Goal: Information Seeking & Learning: Learn about a topic

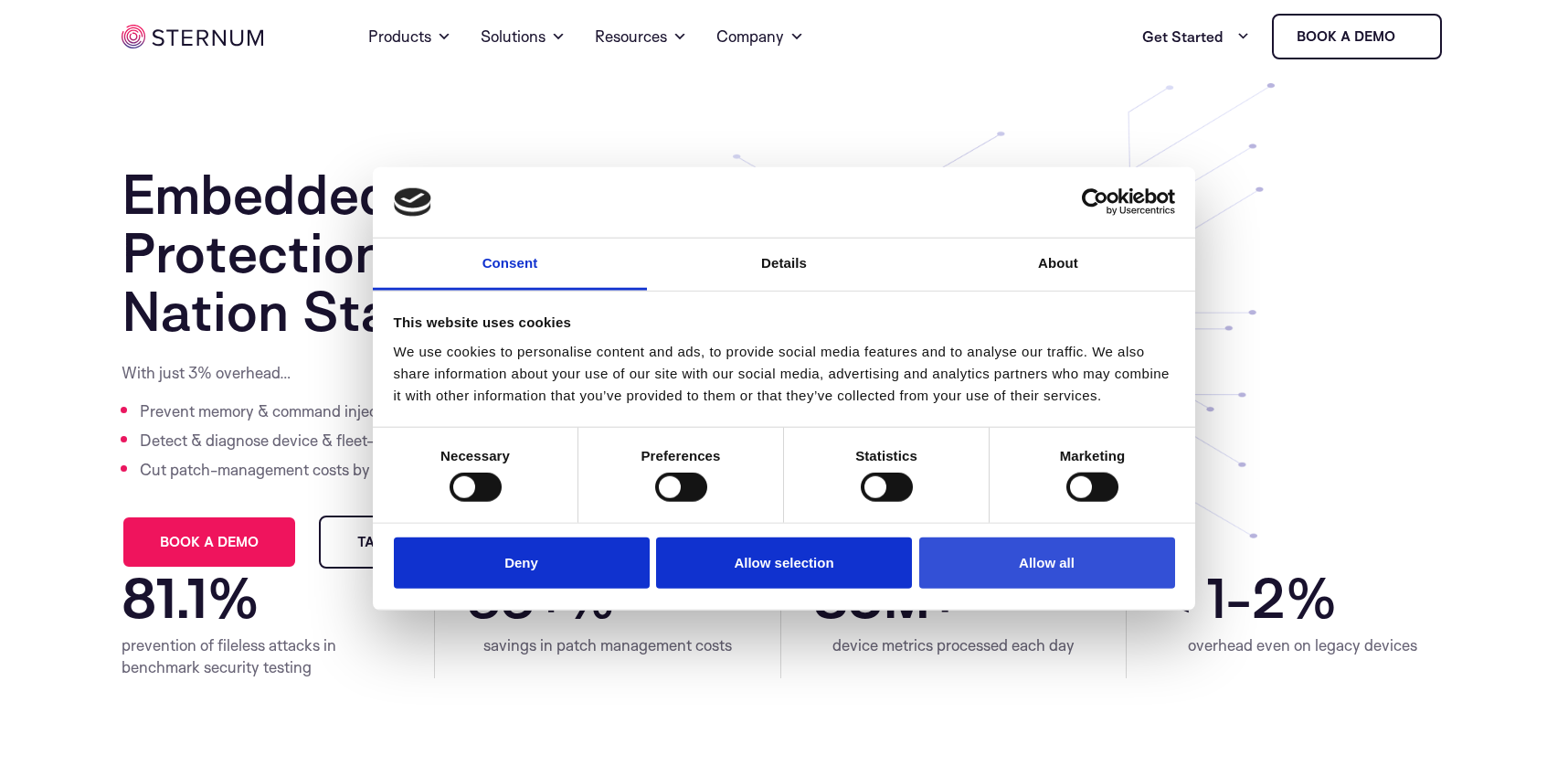
click at [976, 553] on button "Allow all" at bounding box center [1047, 562] width 256 height 52
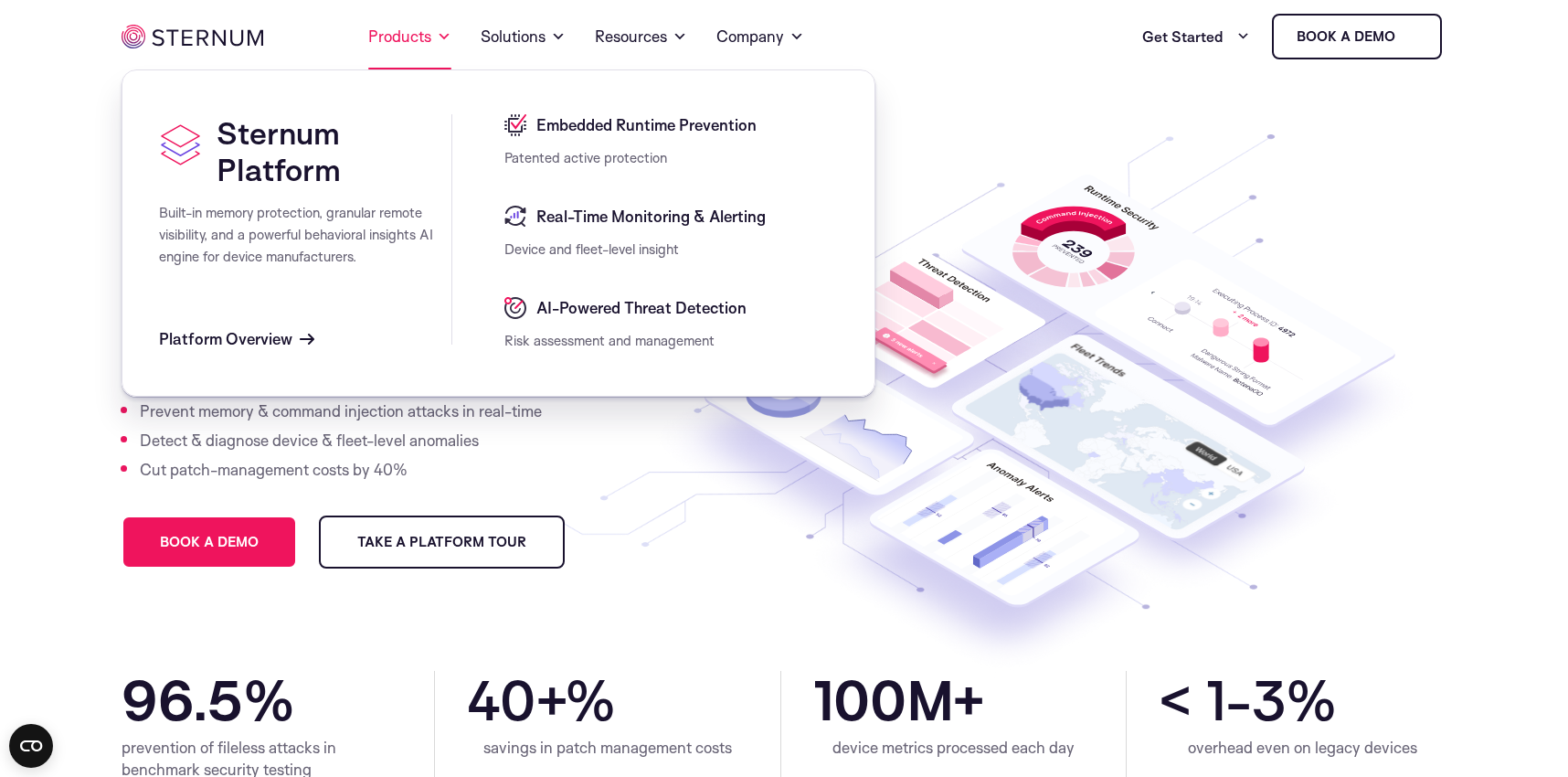
click at [431, 40] on link "Products" at bounding box center [409, 37] width 83 height 66
click at [573, 229] on div "Real-Time Monitoring & Alerting" at bounding box center [671, 222] width 333 height 33
click at [708, 214] on span "Real-Time Monitoring & Alerting" at bounding box center [649, 217] width 234 height 22
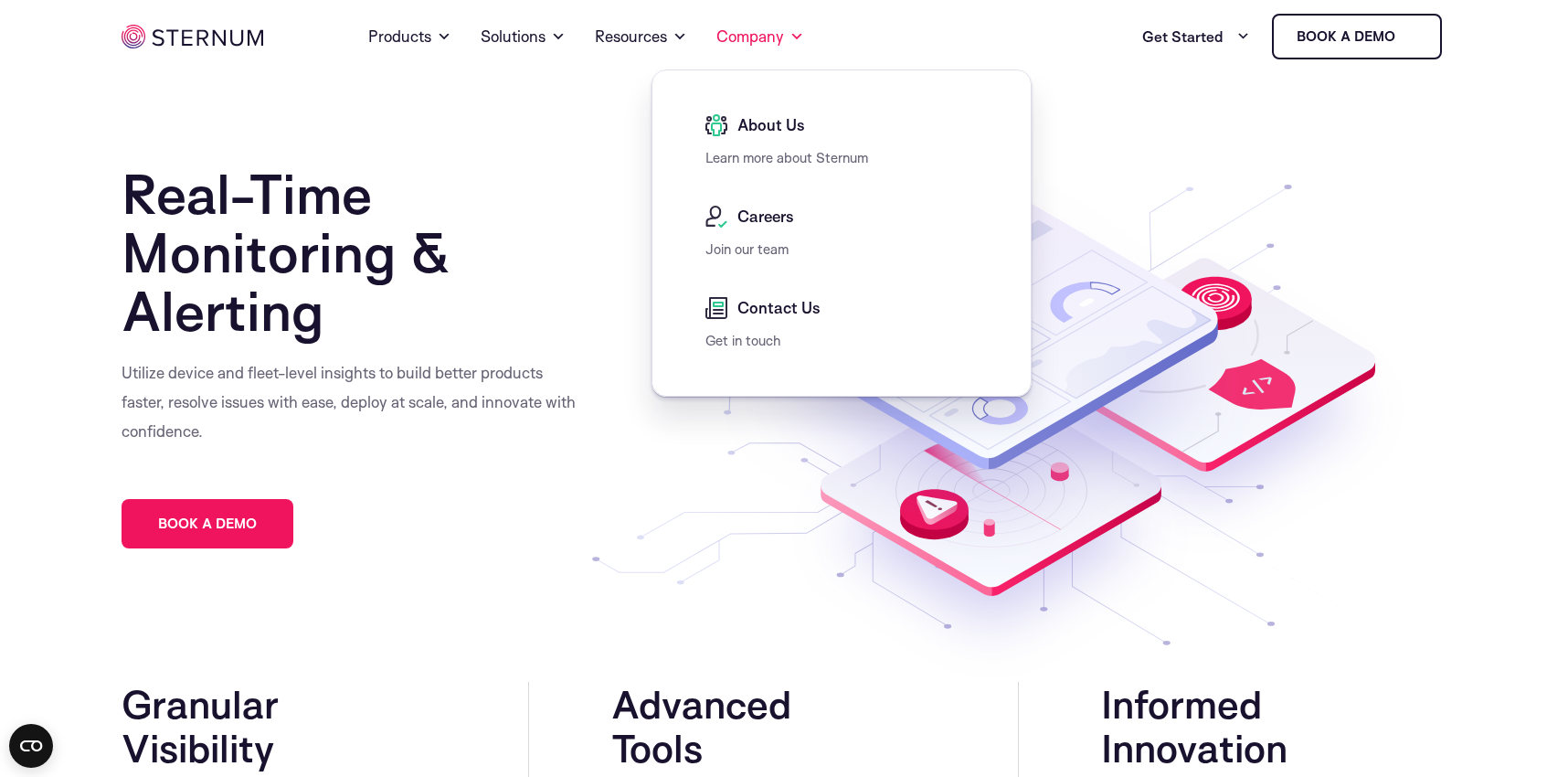
click at [770, 156] on link "Learn more about Sternum" at bounding box center [786, 157] width 163 height 17
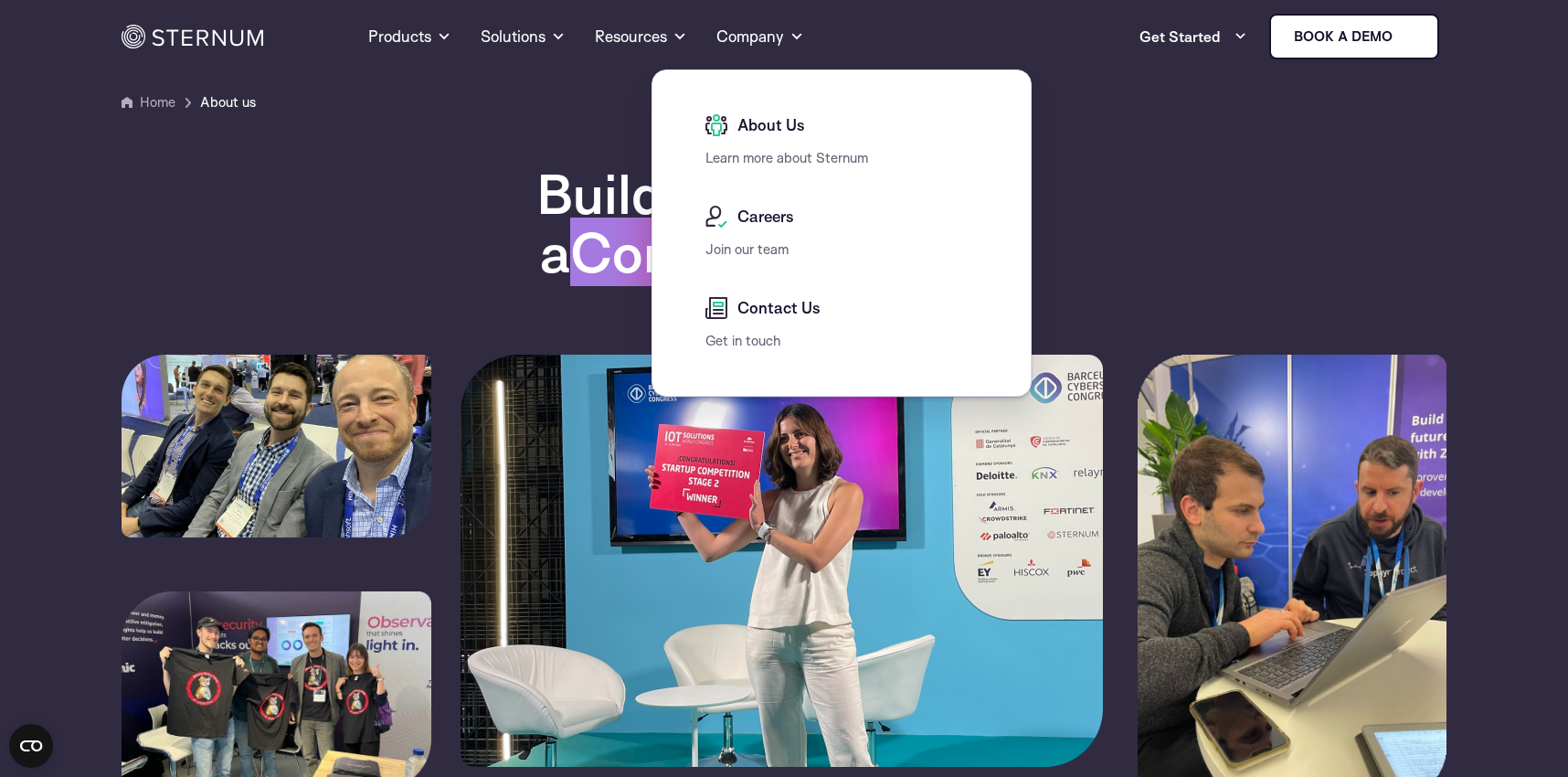
click at [769, 219] on span "Careers" at bounding box center [763, 217] width 61 height 22
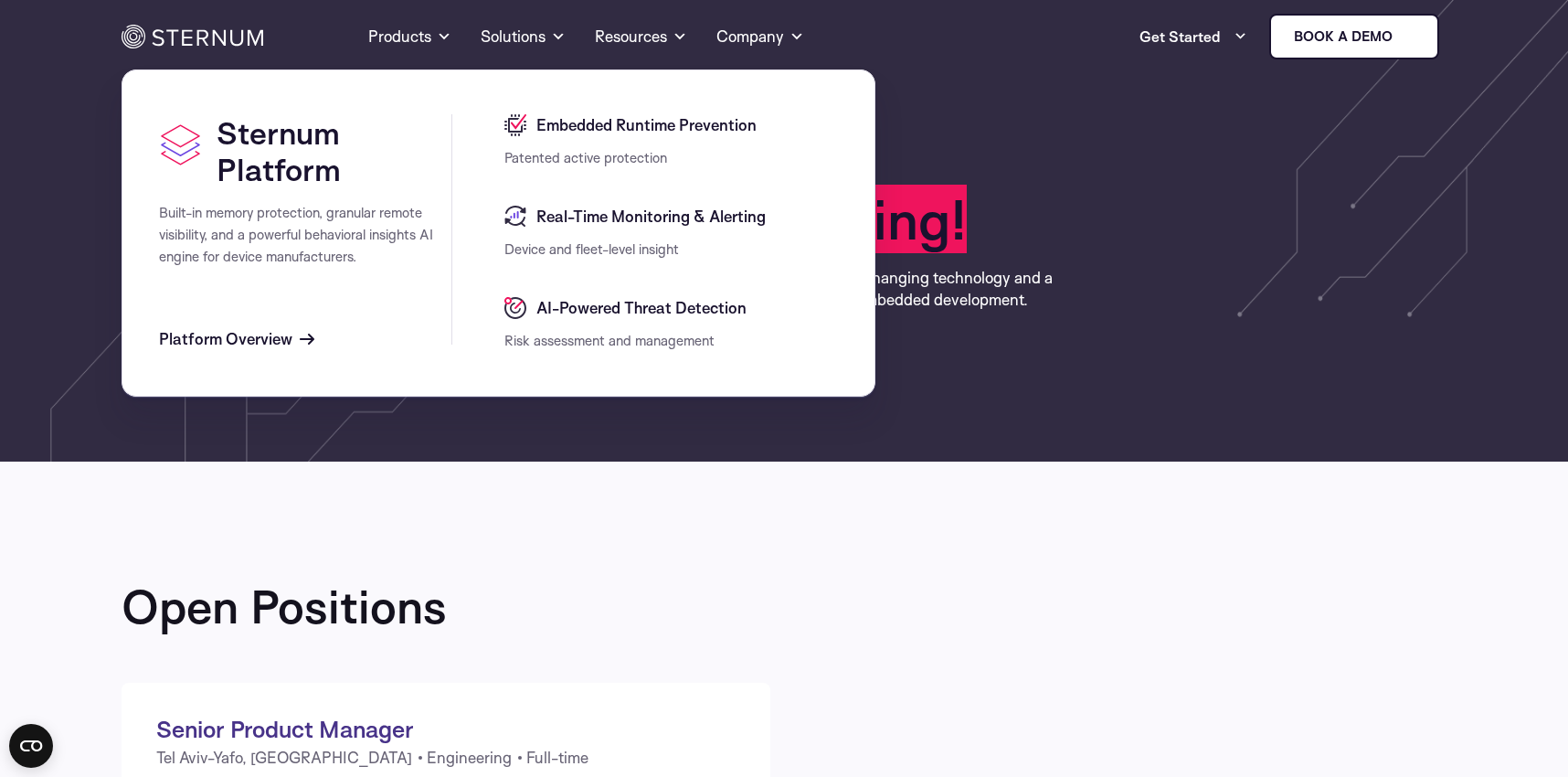
click at [188, 27] on img at bounding box center [193, 37] width 142 height 24
